Goal: Transaction & Acquisition: Purchase product/service

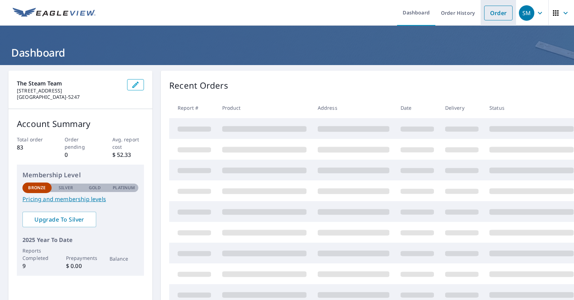
click at [499, 14] on link "Order" at bounding box center [498, 13] width 28 height 15
drag, startPoint x: 64, startPoint y: 97, endPoint x: 8, endPoint y: 79, distance: 58.2
click at [12, 80] on div "The Steam Team [STREET_ADDRESS]" at bounding box center [80, 90] width 144 height 38
click at [11, 83] on div "The Steam Team [STREET_ADDRESS]" at bounding box center [80, 90] width 144 height 38
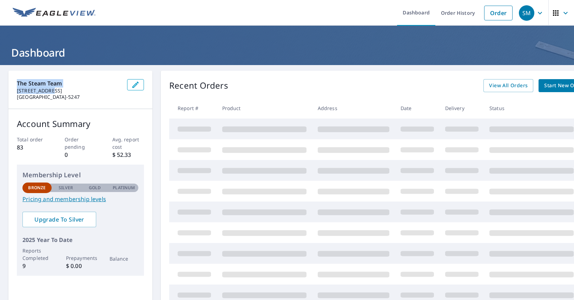
drag, startPoint x: 17, startPoint y: 83, endPoint x: 72, endPoint y: 98, distance: 56.7
click at [66, 94] on div "The Steam Team [STREET_ADDRESS]" at bounding box center [69, 89] width 105 height 21
click at [77, 102] on div "The Steam Team [STREET_ADDRESS]" at bounding box center [80, 90] width 144 height 38
click at [136, 88] on icon "button" at bounding box center [135, 84] width 8 height 8
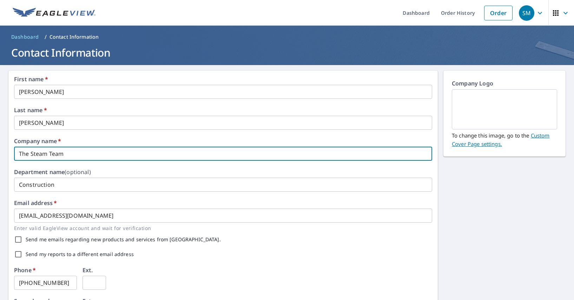
drag, startPoint x: 75, startPoint y: 156, endPoint x: 11, endPoint y: 151, distance: 64.5
click at [11, 151] on div "First name   * [PERSON_NAME] ​ Last name   * [PERSON_NAME] ​ Company name   * T…" at bounding box center [223, 271] width 430 height 400
type input "[PERSON_NAME]"
click at [131, 200] on div "Email address   * [EMAIL_ADDRESS][DOMAIN_NAME] ​ Enter valid EagleView account …" at bounding box center [223, 216] width 418 height 32
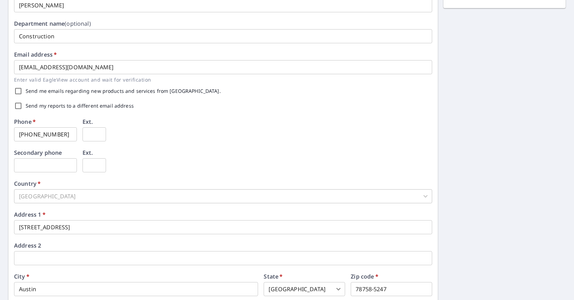
scroll to position [195, 0]
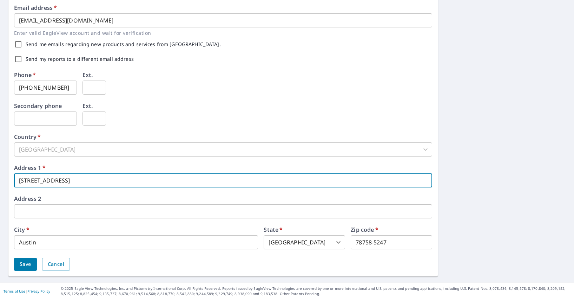
drag, startPoint x: 72, startPoint y: 178, endPoint x: -13, endPoint y: 178, distance: 85.0
click at [0, 178] on html "SM SM Dashboard Order History Order SM Dashboard / Contact Information Contact …" at bounding box center [287, 150] width 574 height 300
click at [29, 264] on span "Save" at bounding box center [26, 264] width 12 height 9
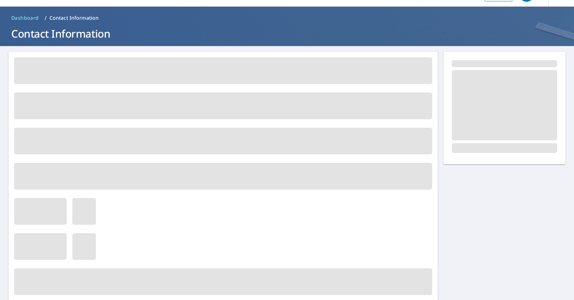
scroll to position [0, 0]
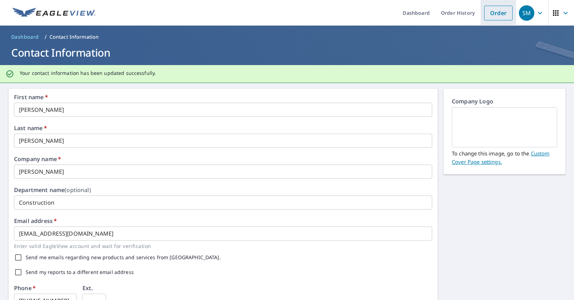
click at [498, 17] on link "Order" at bounding box center [498, 13] width 28 height 15
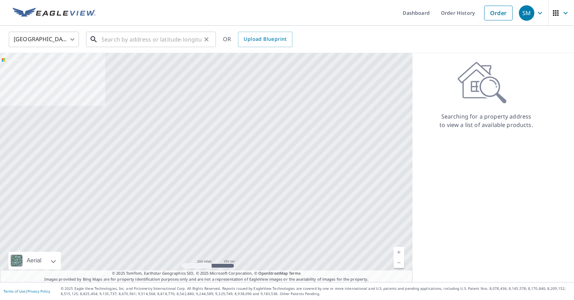
click at [114, 39] on input "text" at bounding box center [152, 40] width 100 height 20
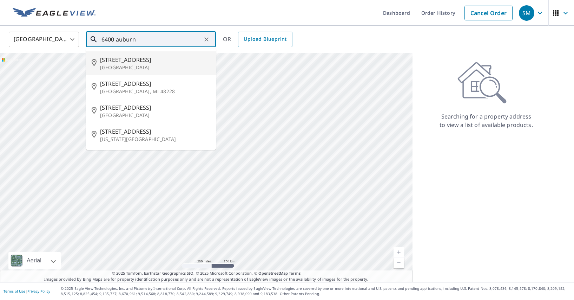
click at [120, 68] on p "[GEOGRAPHIC_DATA]" at bounding box center [155, 67] width 110 height 7
type input "[STREET_ADDRESS][PERSON_NAME]"
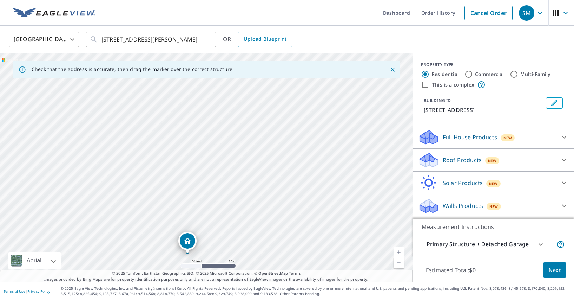
drag, startPoint x: 213, startPoint y: 123, endPoint x: 163, endPoint y: 214, distance: 103.8
click at [163, 214] on div "[STREET_ADDRESS][PERSON_NAME]" at bounding box center [206, 167] width 413 height 229
click at [465, 161] on p "Roof Products" at bounding box center [462, 160] width 39 height 8
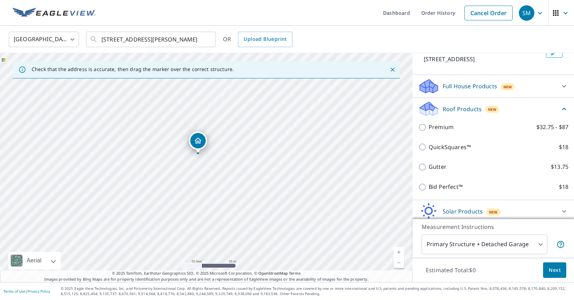
scroll to position [54, 0]
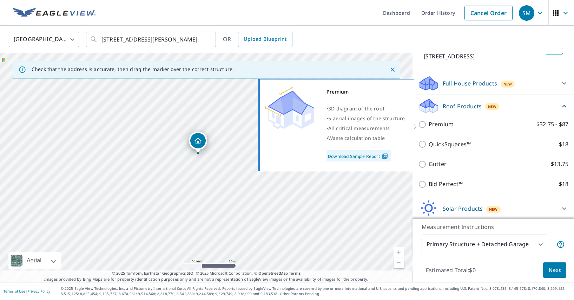
click at [447, 125] on p "Premium" at bounding box center [441, 124] width 25 height 9
click at [429, 125] on input "Premium $32.75 - $87" at bounding box center [423, 124] width 11 height 8
checkbox input "true"
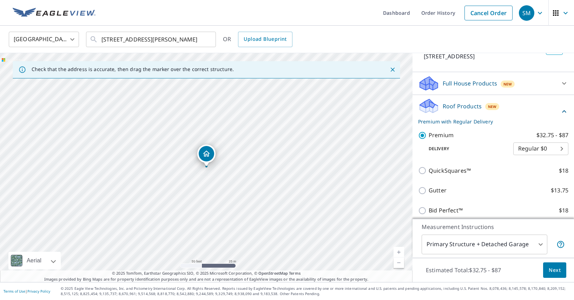
click at [533, 146] on body "SM SM Dashboard Order History Cancel Order SM [GEOGRAPHIC_DATA] [GEOGRAPHIC_DAT…" at bounding box center [287, 150] width 574 height 300
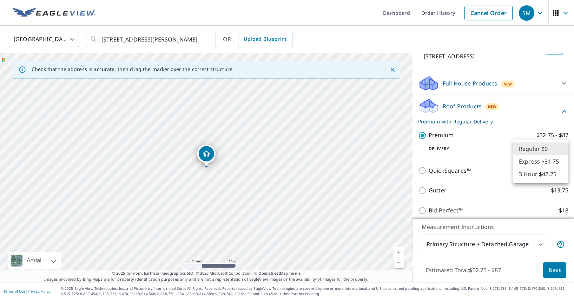
click at [529, 172] on li "3 Hour $42.25" at bounding box center [541, 174] width 55 height 13
type input "7"
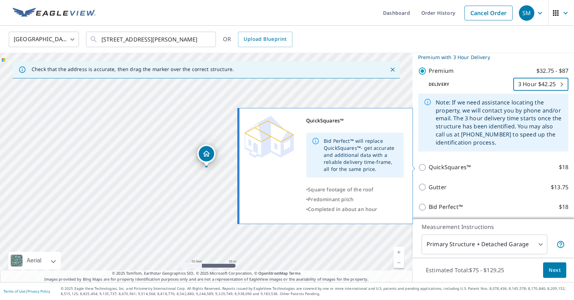
scroll to position [119, 0]
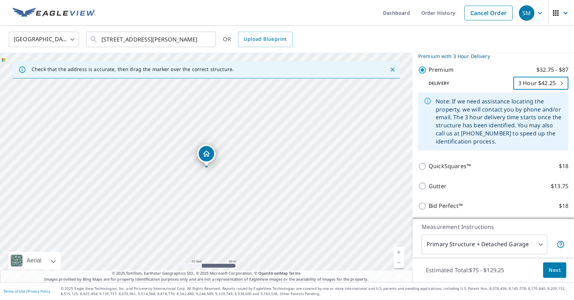
click at [555, 268] on span "Next" at bounding box center [555, 270] width 12 height 9
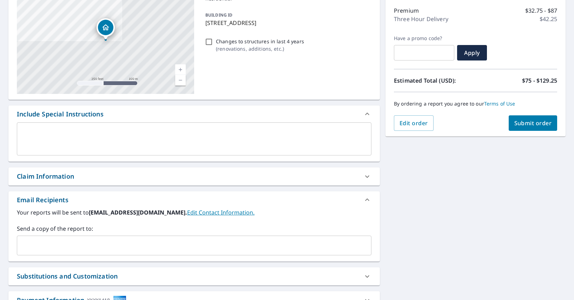
scroll to position [16, 0]
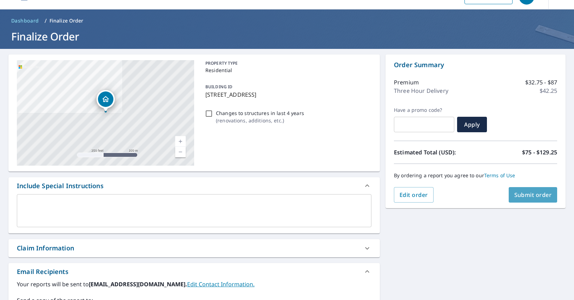
click at [530, 199] on button "Submit order" at bounding box center [533, 194] width 49 height 15
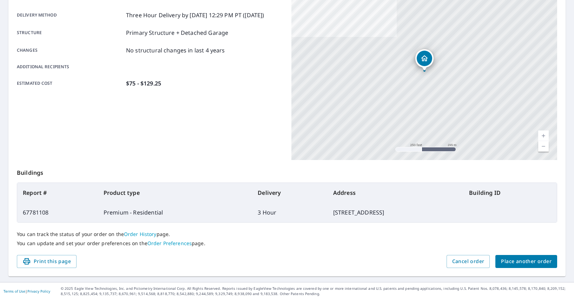
scroll to position [114, 0]
